Goal: Communication & Community: Participate in discussion

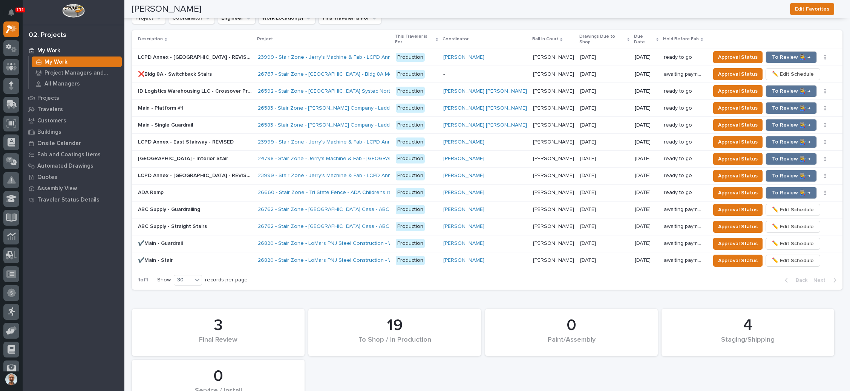
scroll to position [771, 0]
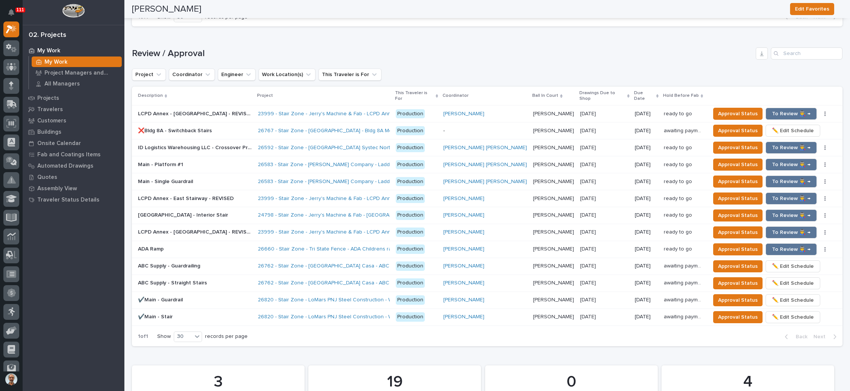
click at [580, 109] on p "07/24/2025" at bounding box center [588, 113] width 17 height 8
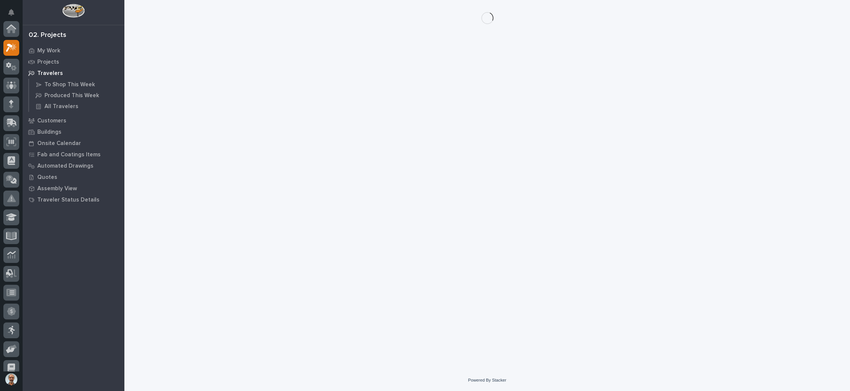
scroll to position [18, 0]
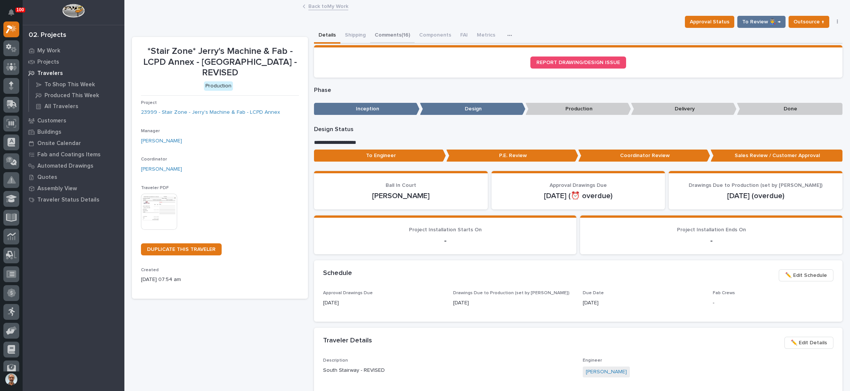
click at [400, 31] on button "Comments (16)" at bounding box center [392, 36] width 44 height 16
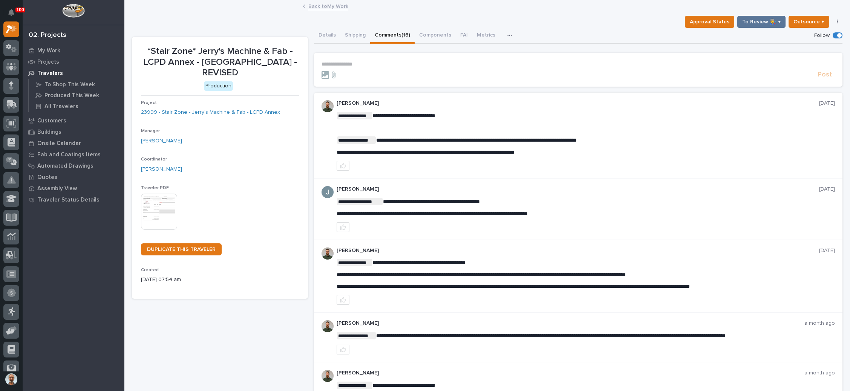
click at [365, 63] on p "**********" at bounding box center [577, 64] width 513 height 6
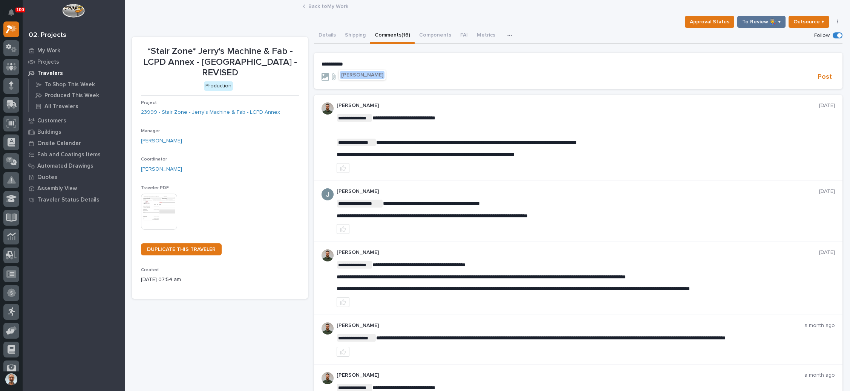
click at [362, 73] on span "Wynne Hochstetler" at bounding box center [362, 74] width 42 height 5
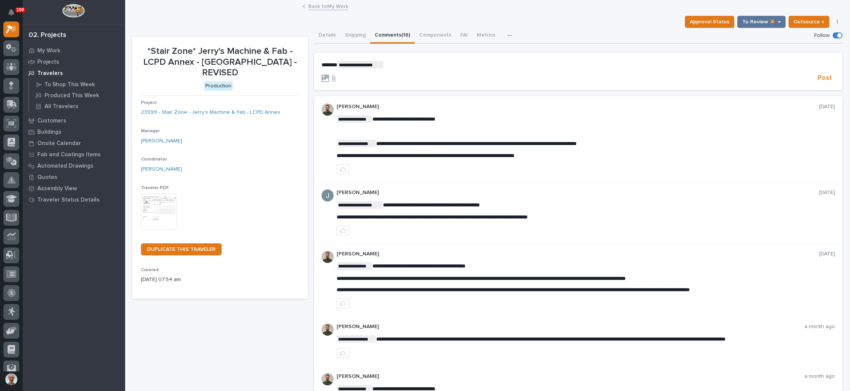
click at [396, 66] on p "**********" at bounding box center [577, 65] width 513 height 8
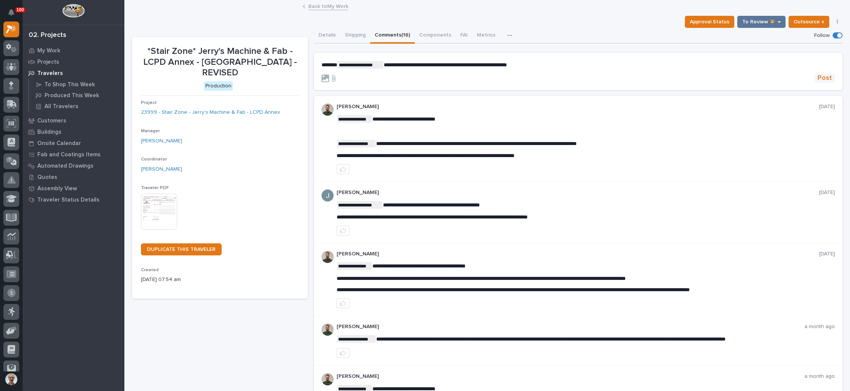
click at [817, 77] on span "Post" at bounding box center [824, 78] width 14 height 9
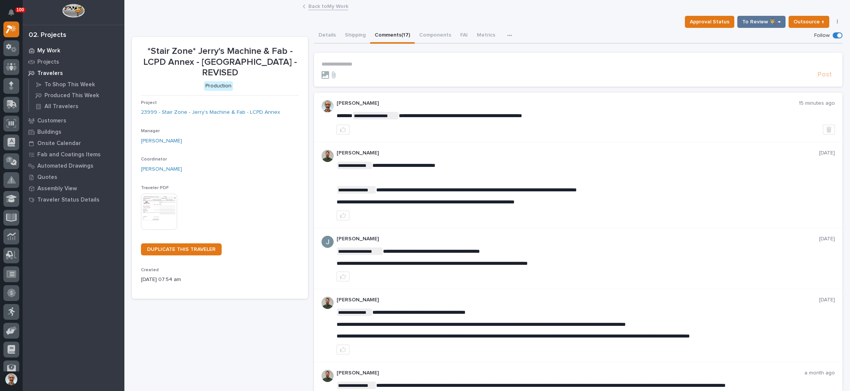
click at [60, 51] on div "My Work" at bounding box center [73, 50] width 98 height 11
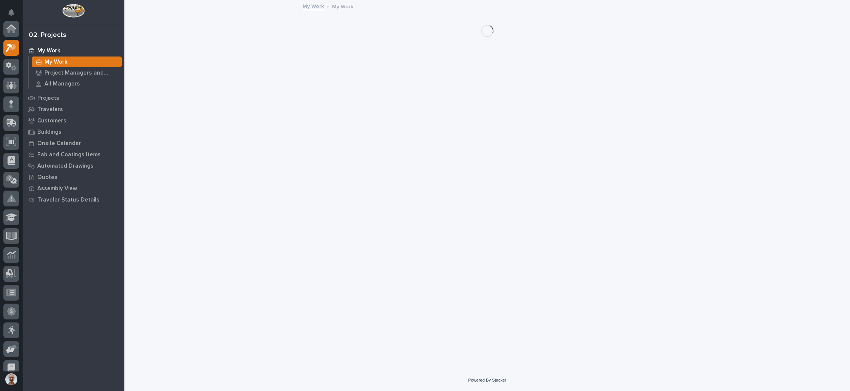
scroll to position [18, 0]
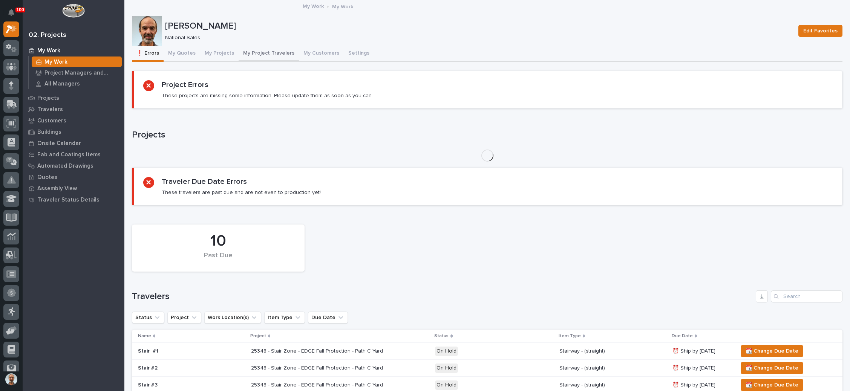
click at [275, 51] on button "My Project Travelers" at bounding box center [269, 54] width 60 height 16
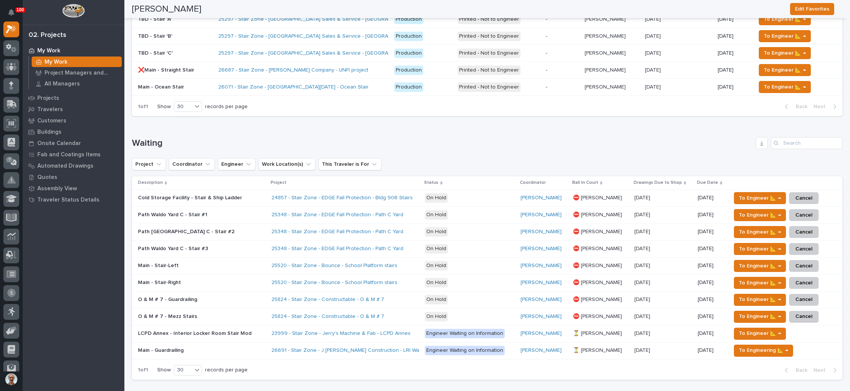
scroll to position [226, 0]
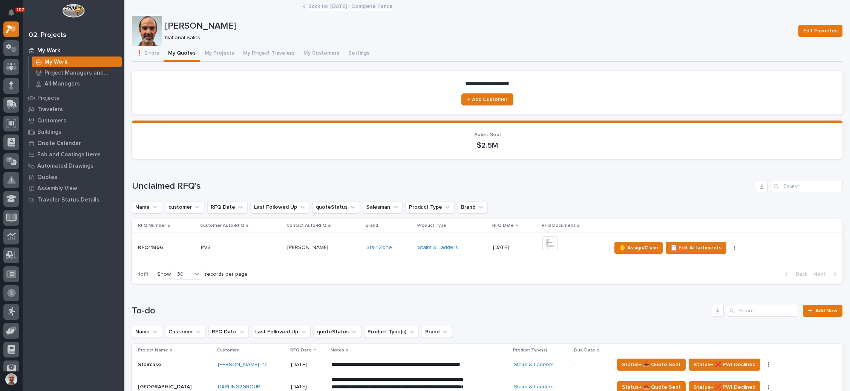
scroll to position [396, 0]
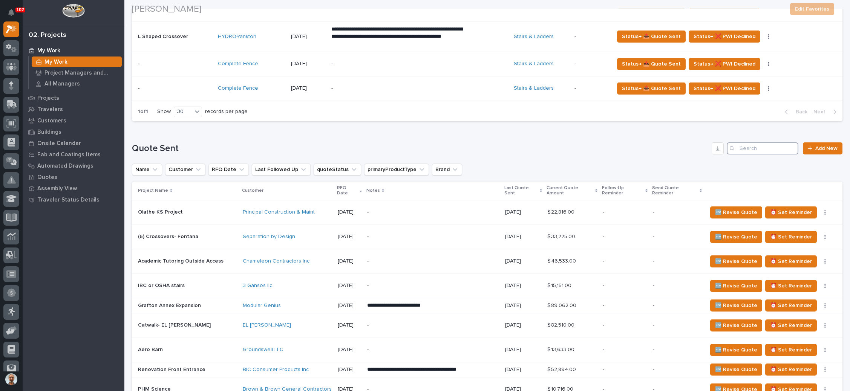
click at [745, 142] on input "Search" at bounding box center [762, 148] width 72 height 12
click at [752, 142] on input "Search" at bounding box center [762, 148] width 72 height 12
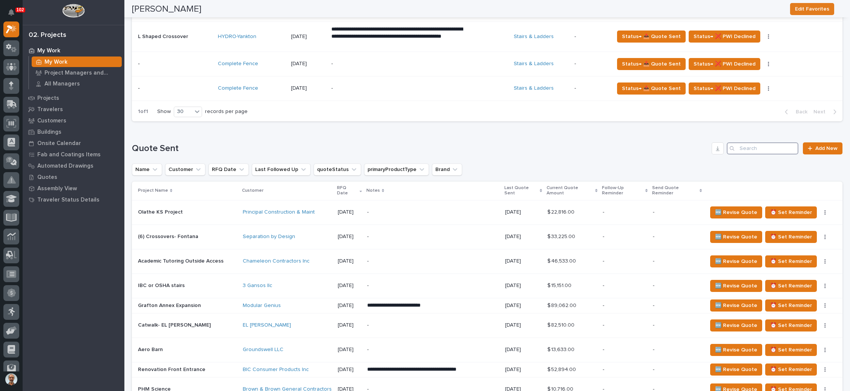
scroll to position [452, 0]
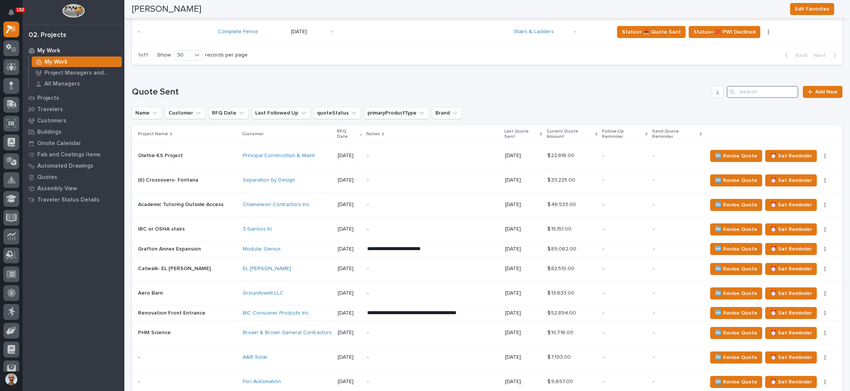
click at [742, 93] on input "Search" at bounding box center [762, 92] width 72 height 12
type input "h"
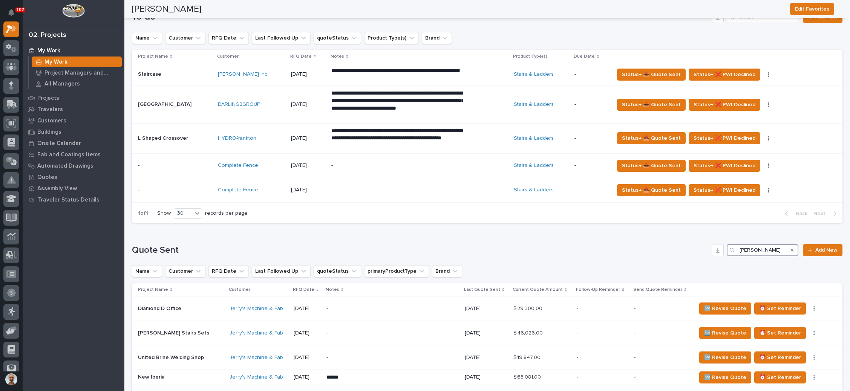
scroll to position [283, 0]
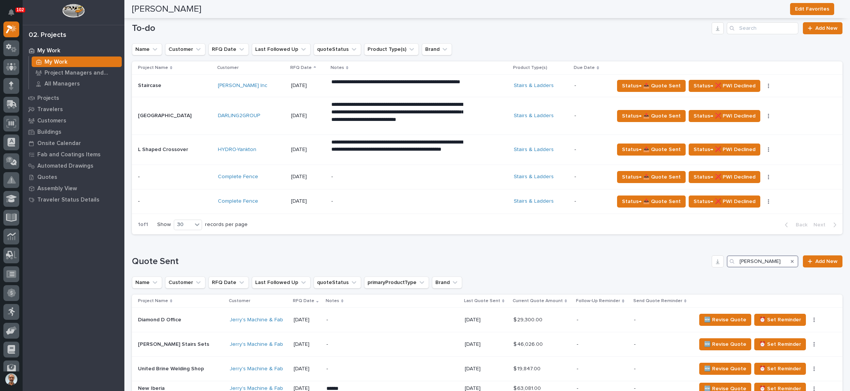
type input "[PERSON_NAME]"
click at [791, 260] on icon "Search" at bounding box center [792, 261] width 3 height 3
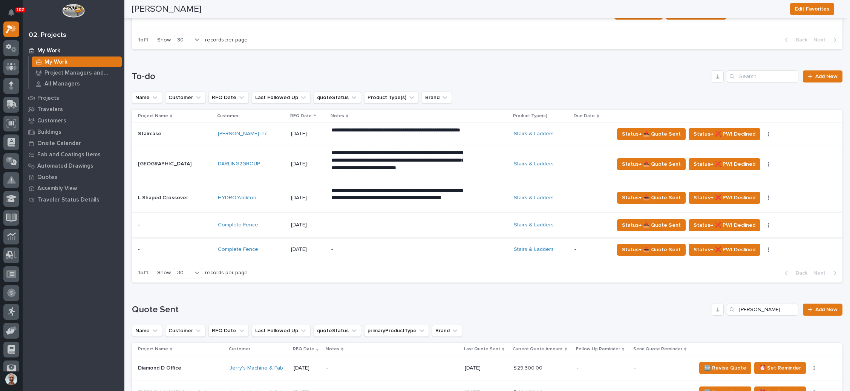
scroll to position [226, 0]
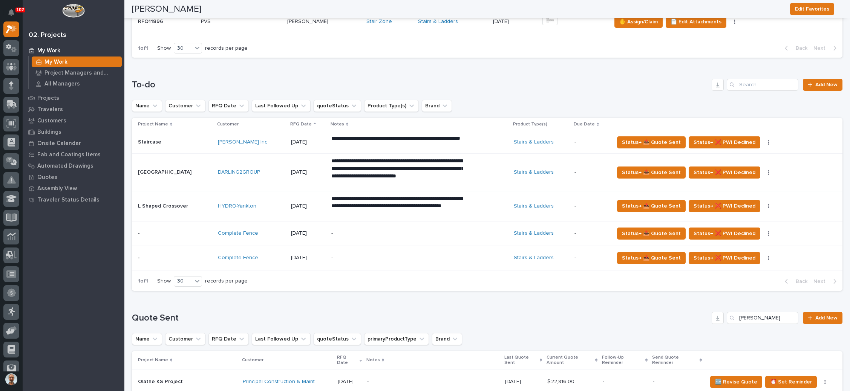
click at [441, 231] on p "-" at bounding box center [397, 233] width 132 height 6
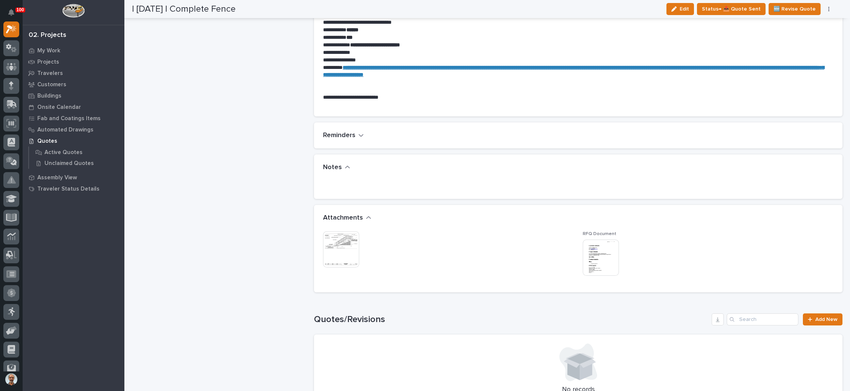
scroll to position [452, 0]
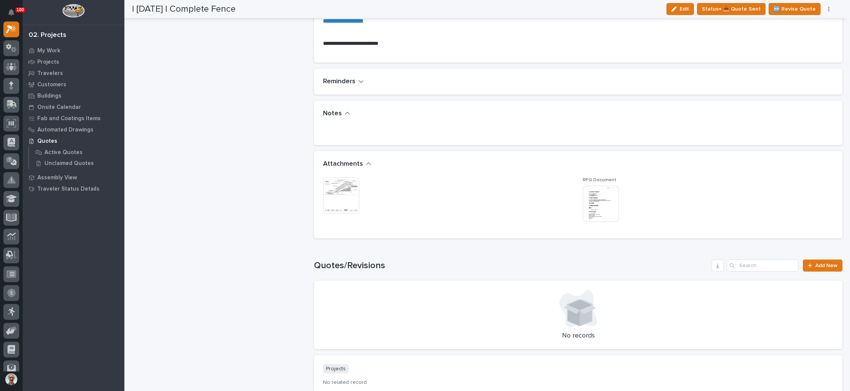
click at [337, 188] on img at bounding box center [341, 195] width 36 height 36
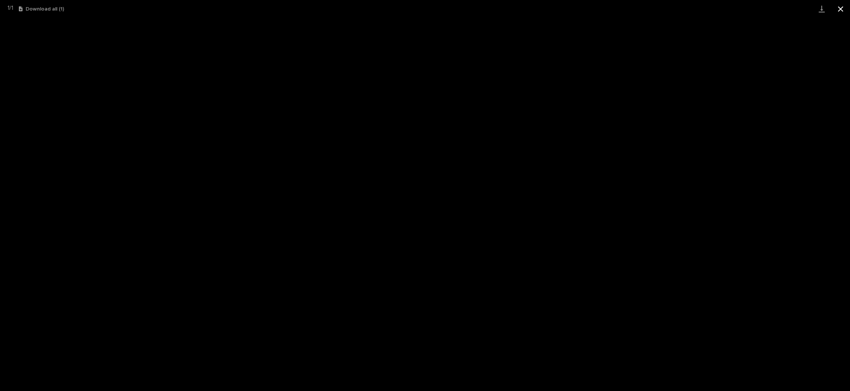
click at [837, 10] on button "Close gallery" at bounding box center [840, 9] width 19 height 18
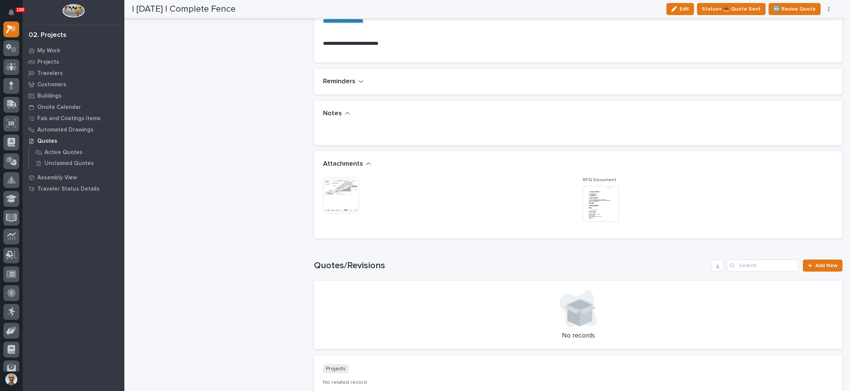
click at [586, 200] on img at bounding box center [601, 204] width 36 height 36
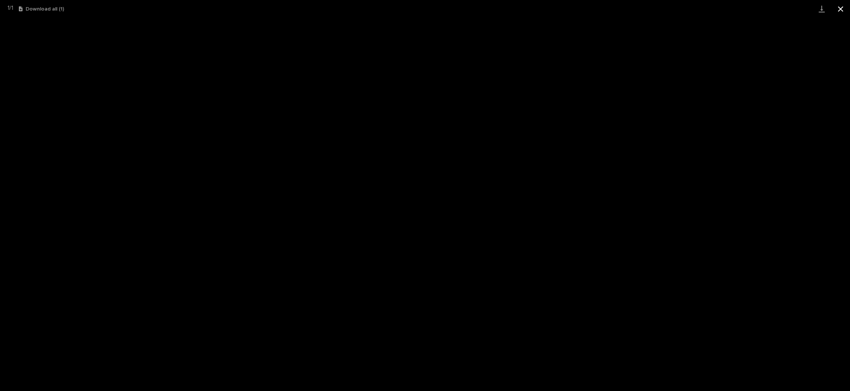
click at [838, 9] on button "Close gallery" at bounding box center [840, 9] width 19 height 18
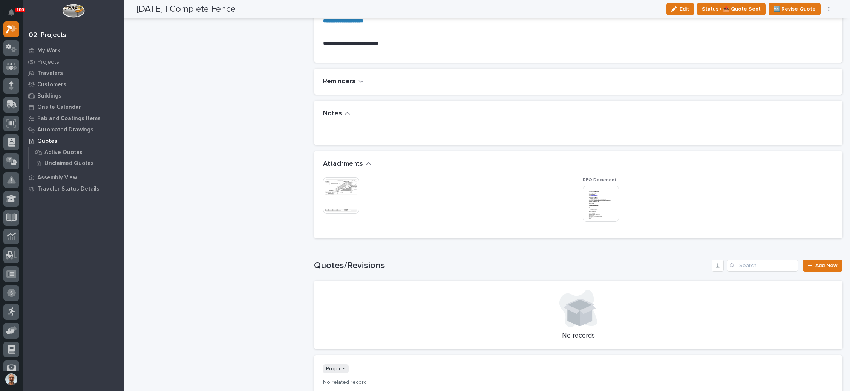
click at [585, 208] on img at bounding box center [601, 204] width 36 height 36
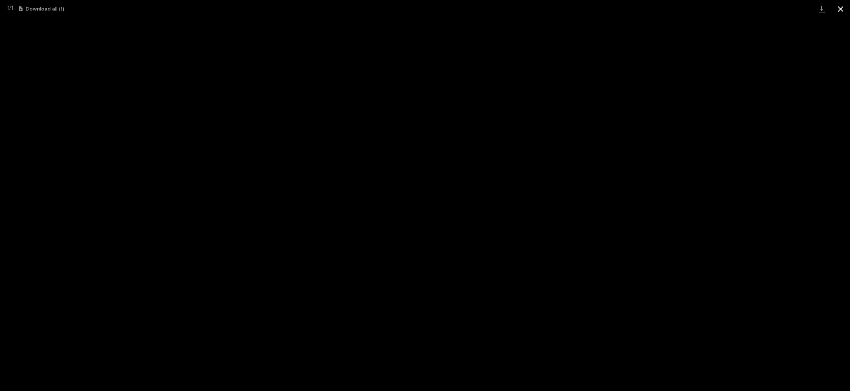
drag, startPoint x: 846, startPoint y: 12, endPoint x: 837, endPoint y: 12, distance: 9.1
click at [846, 12] on button "Close gallery" at bounding box center [840, 9] width 19 height 18
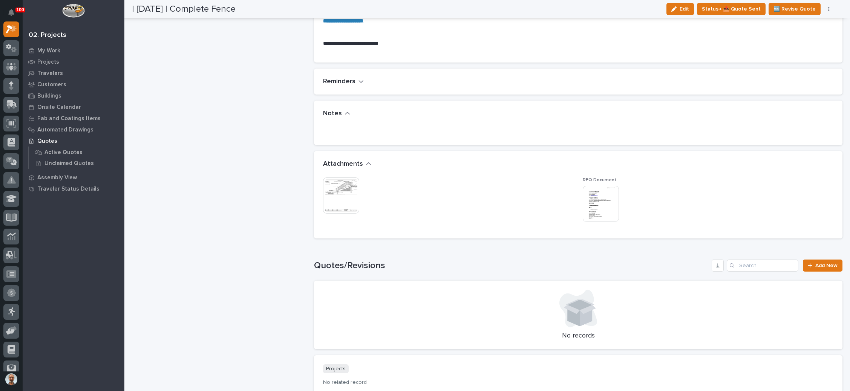
click at [343, 186] on img at bounding box center [341, 195] width 36 height 36
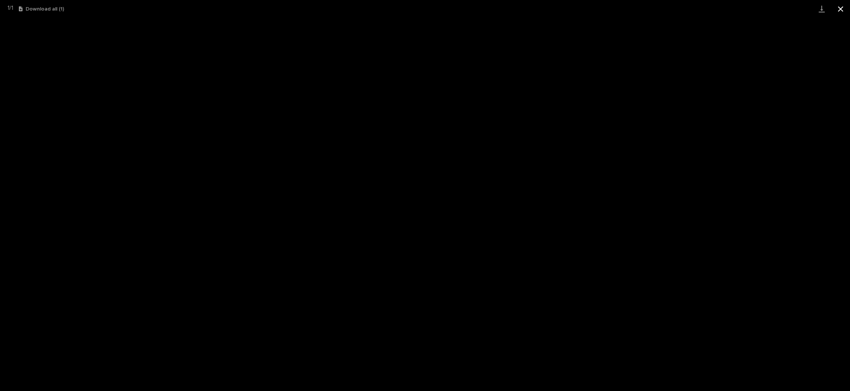
click at [840, 9] on button "Close gallery" at bounding box center [840, 9] width 19 height 18
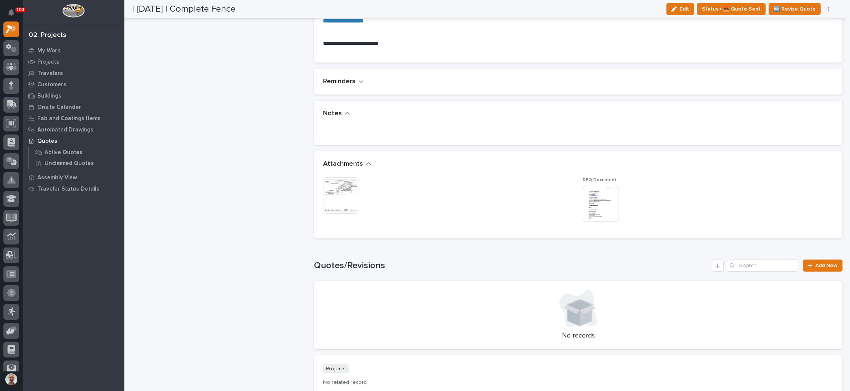
click at [604, 190] on img at bounding box center [601, 204] width 36 height 36
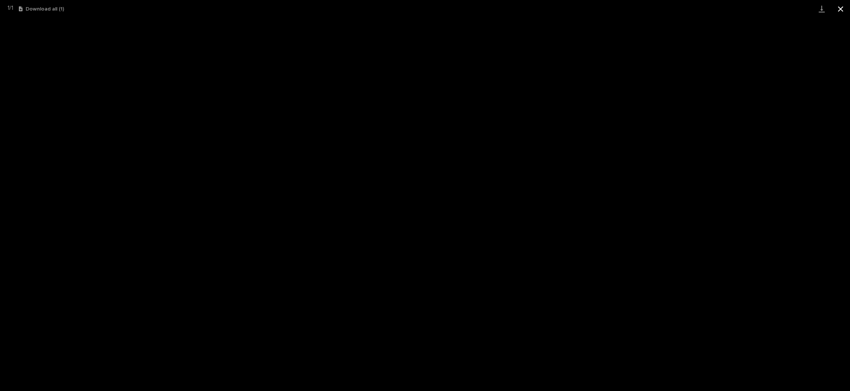
click at [841, 10] on button "Close gallery" at bounding box center [840, 9] width 19 height 18
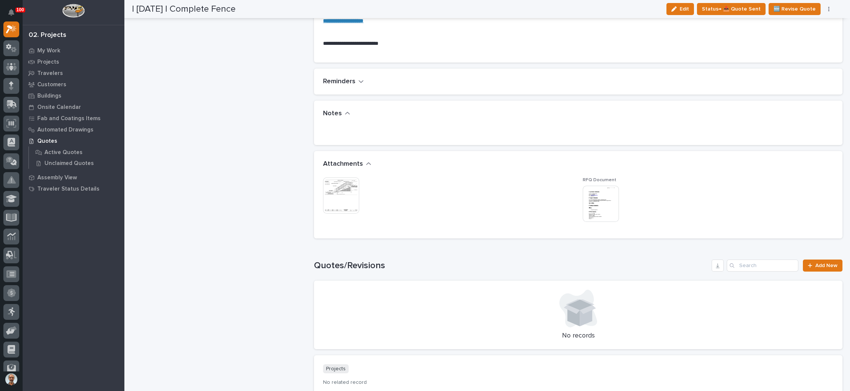
click at [340, 187] on img at bounding box center [341, 195] width 36 height 36
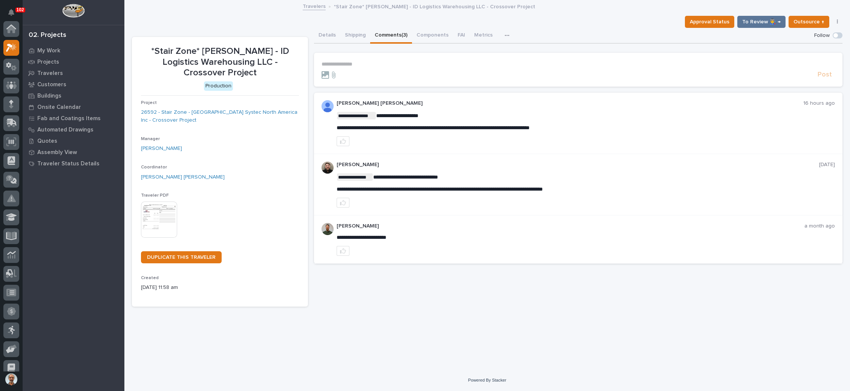
scroll to position [18, 0]
click at [9, 48] on icon at bounding box center [11, 48] width 11 height 9
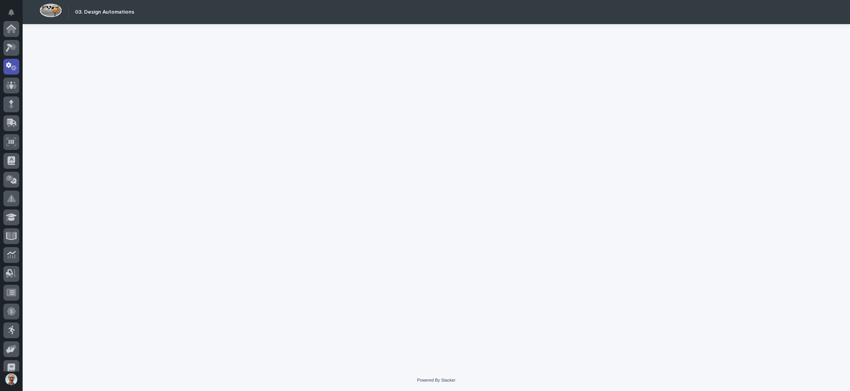
scroll to position [37, 0]
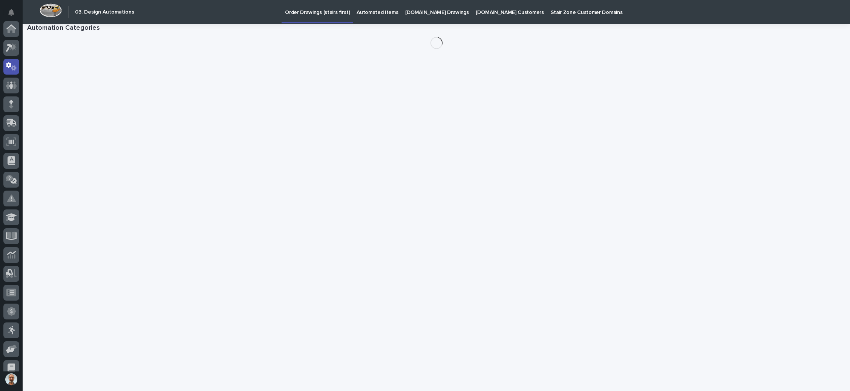
scroll to position [37, 0]
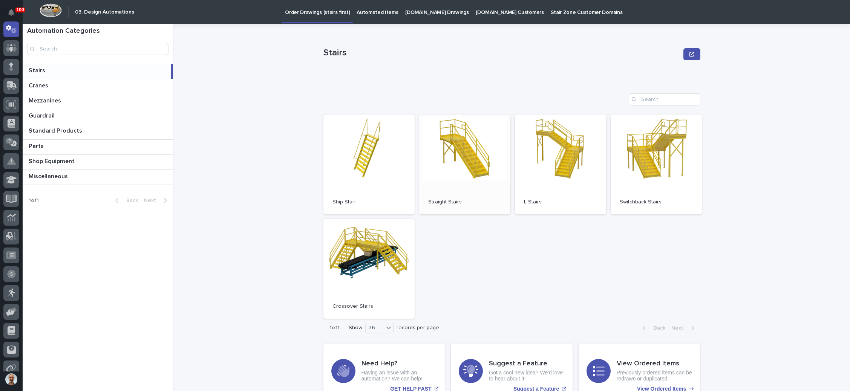
click at [462, 156] on link "Open" at bounding box center [464, 165] width 91 height 100
